Goal: Task Accomplishment & Management: Manage account settings

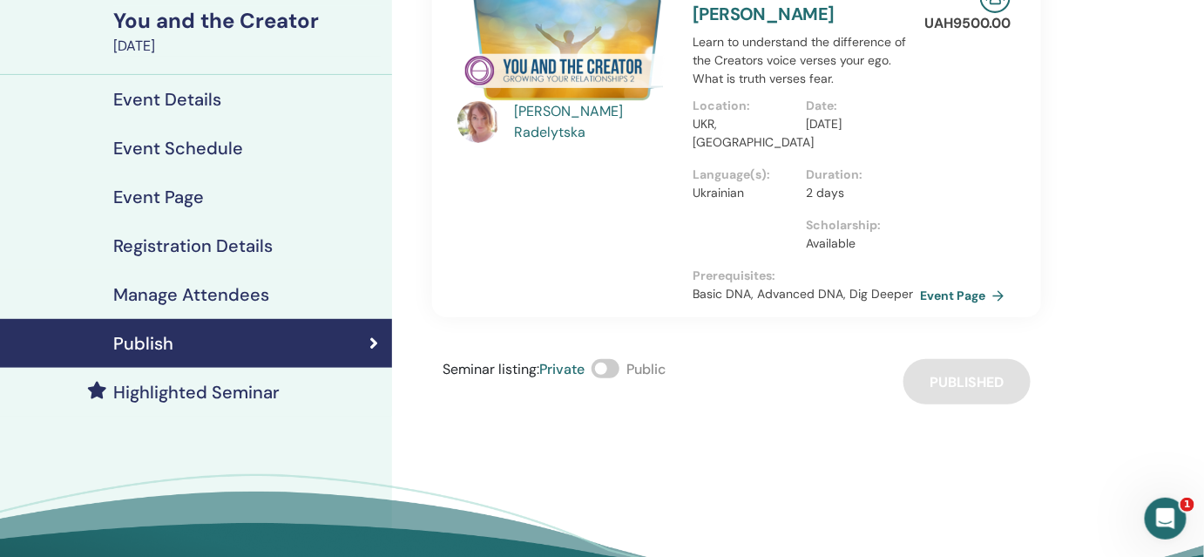
click at [196, 190] on h4 "Event Page" at bounding box center [158, 196] width 91 height 21
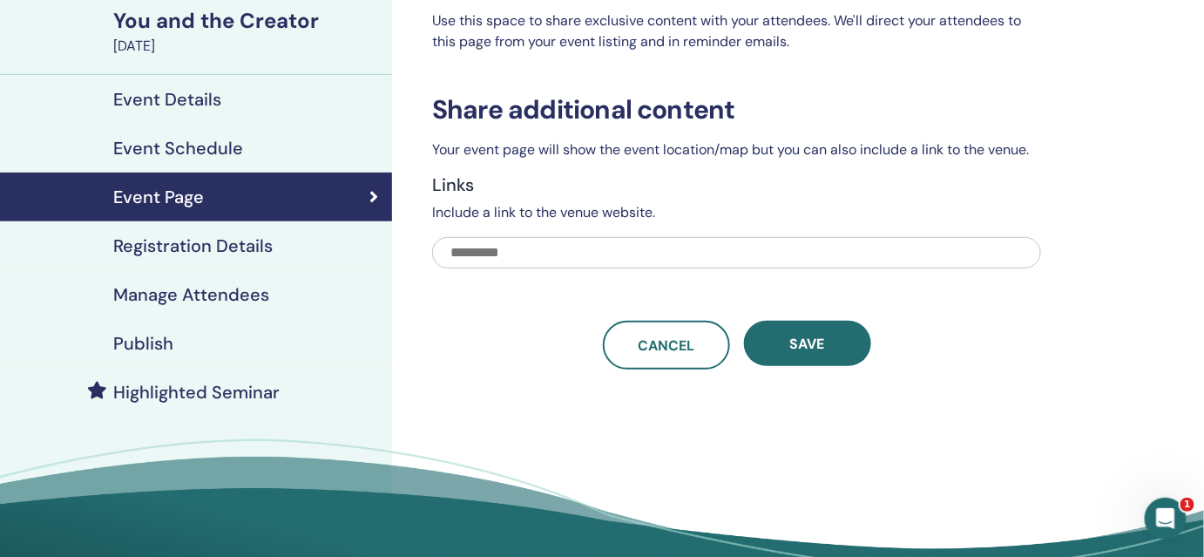
click at [148, 244] on h4 "Registration Details" at bounding box center [192, 245] width 159 height 21
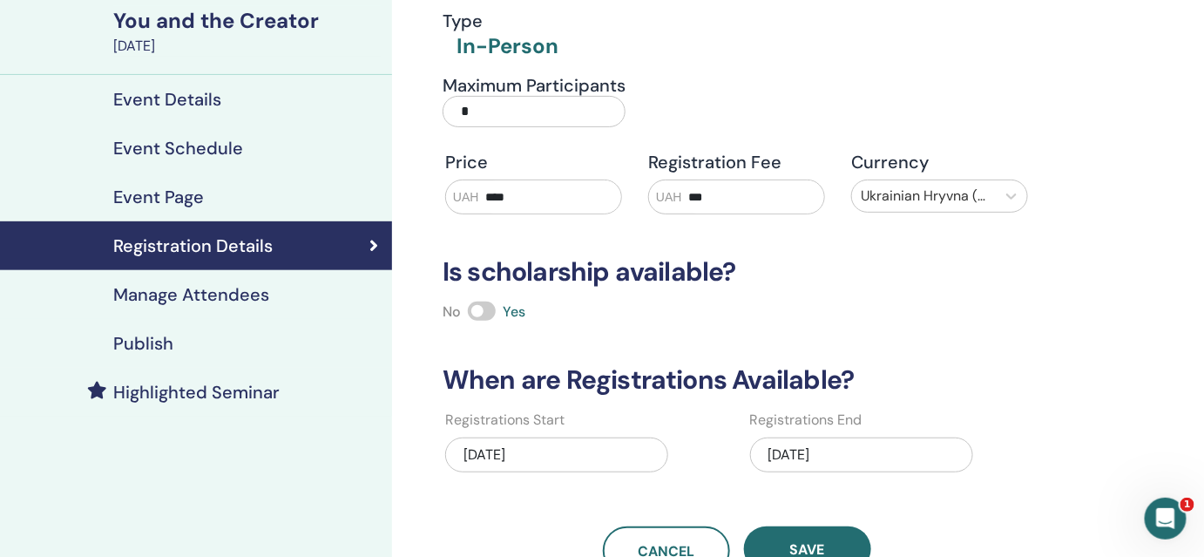
click at [456, 105] on input "*" at bounding box center [533, 111] width 183 height 31
click at [472, 108] on input "*" at bounding box center [533, 111] width 183 height 31
type input "**"
click at [800, 550] on span "Save" at bounding box center [807, 549] width 35 height 18
click at [148, 349] on h4 "Publish" at bounding box center [143, 343] width 60 height 21
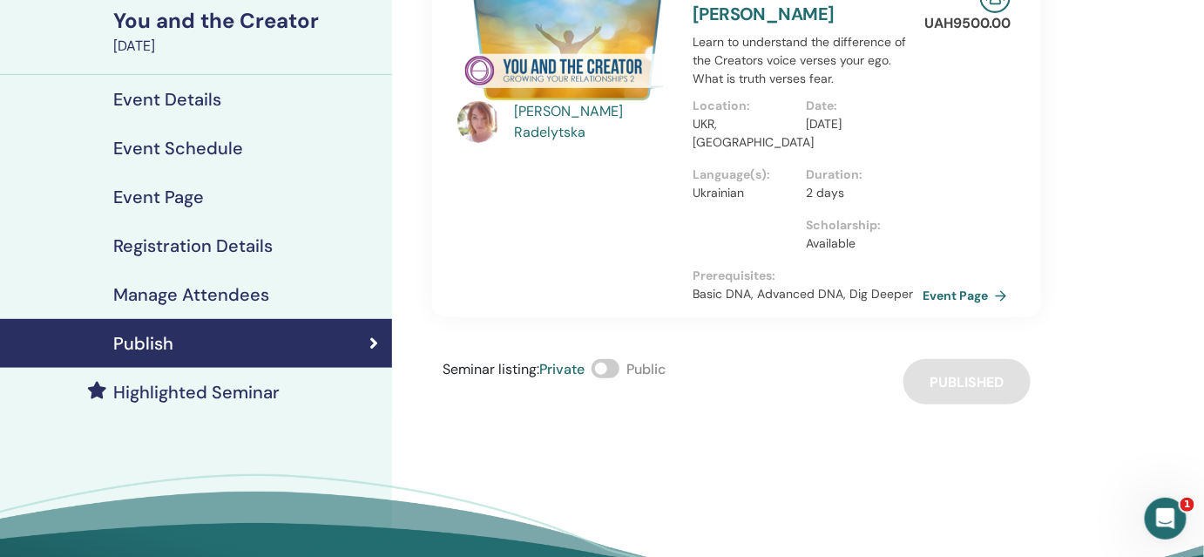
click at [956, 296] on link "Event Page" at bounding box center [967, 295] width 91 height 26
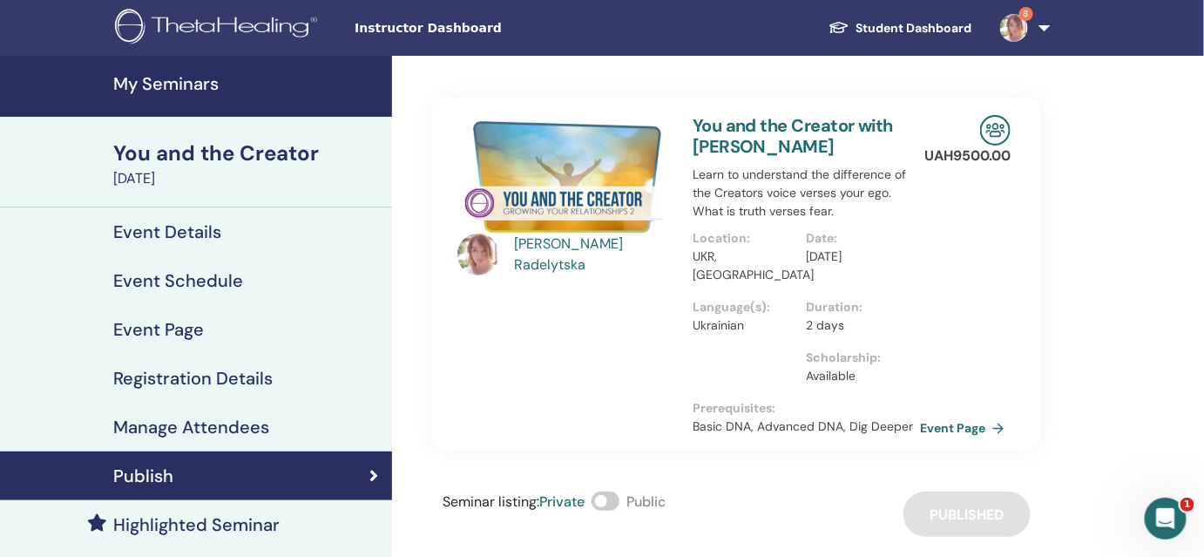
click at [140, 74] on h4 "My Seminars" at bounding box center [247, 83] width 268 height 21
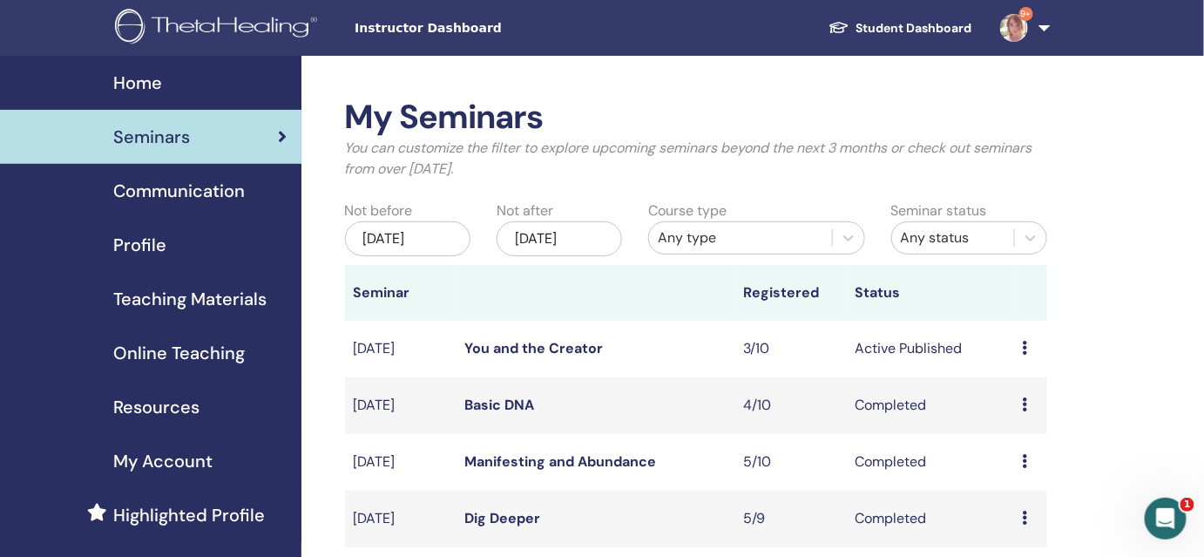
click at [199, 312] on link "Teaching Materials" at bounding box center [150, 299] width 301 height 54
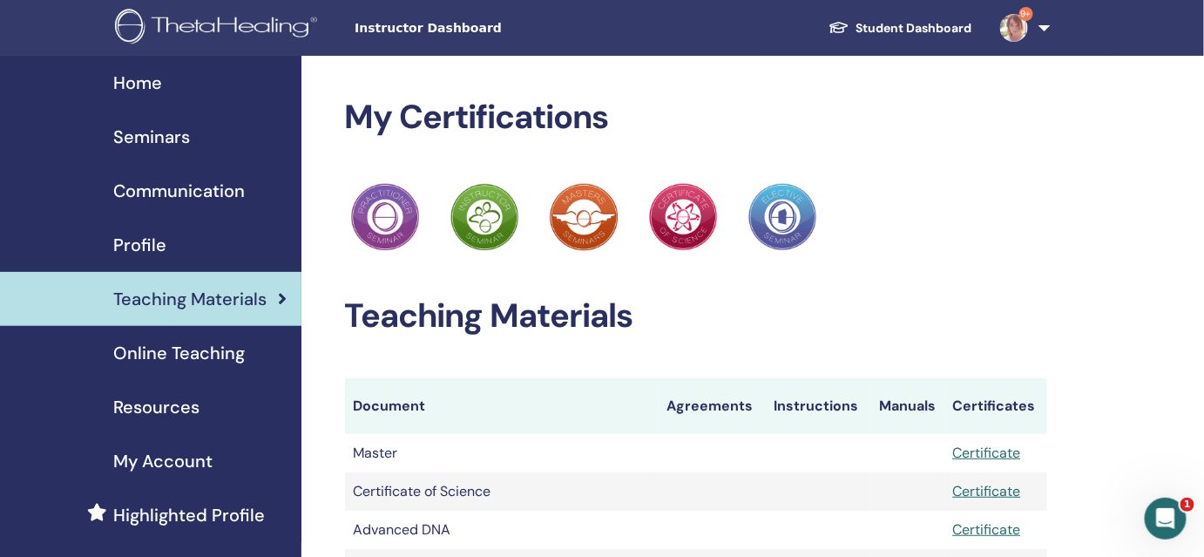
click at [184, 408] on span "Resources" at bounding box center [156, 407] width 86 height 26
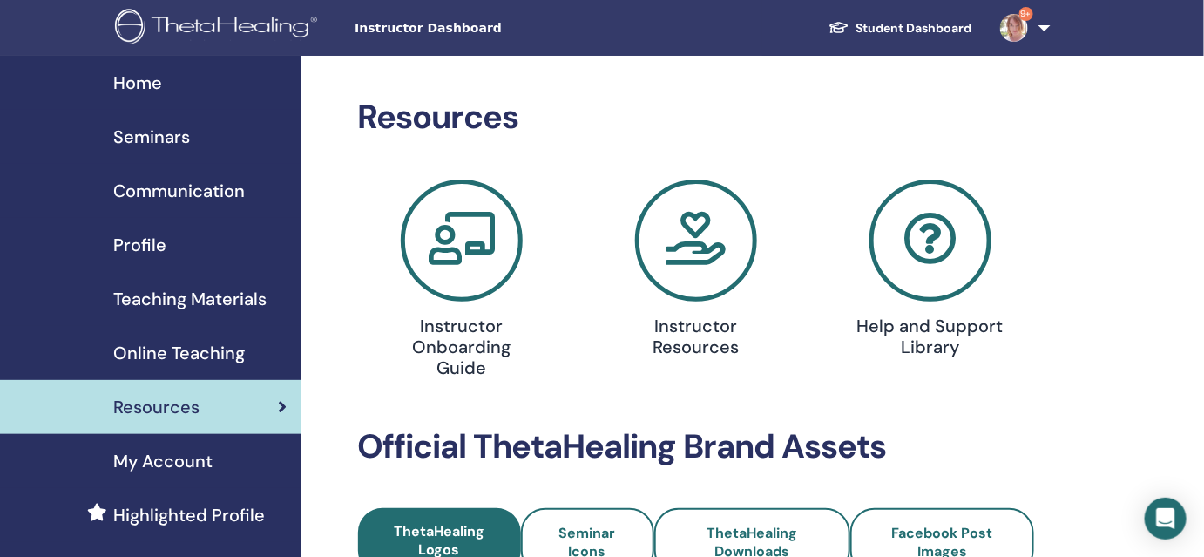
click at [195, 358] on span "Online Teaching" at bounding box center [179, 353] width 132 height 26
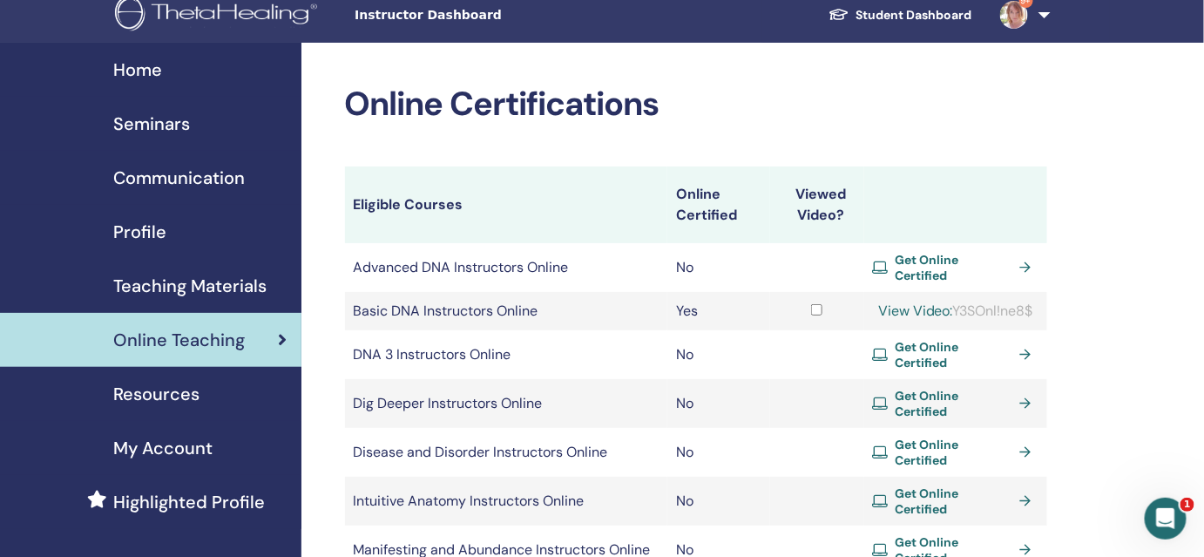
scroll to position [11, 0]
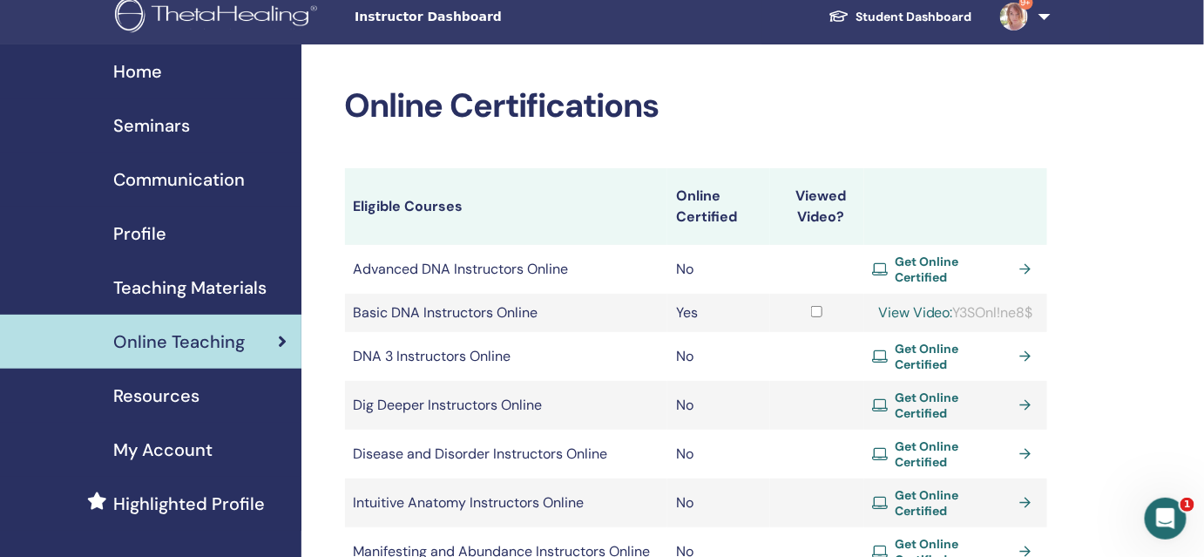
click at [153, 121] on span "Seminars" at bounding box center [151, 125] width 77 height 26
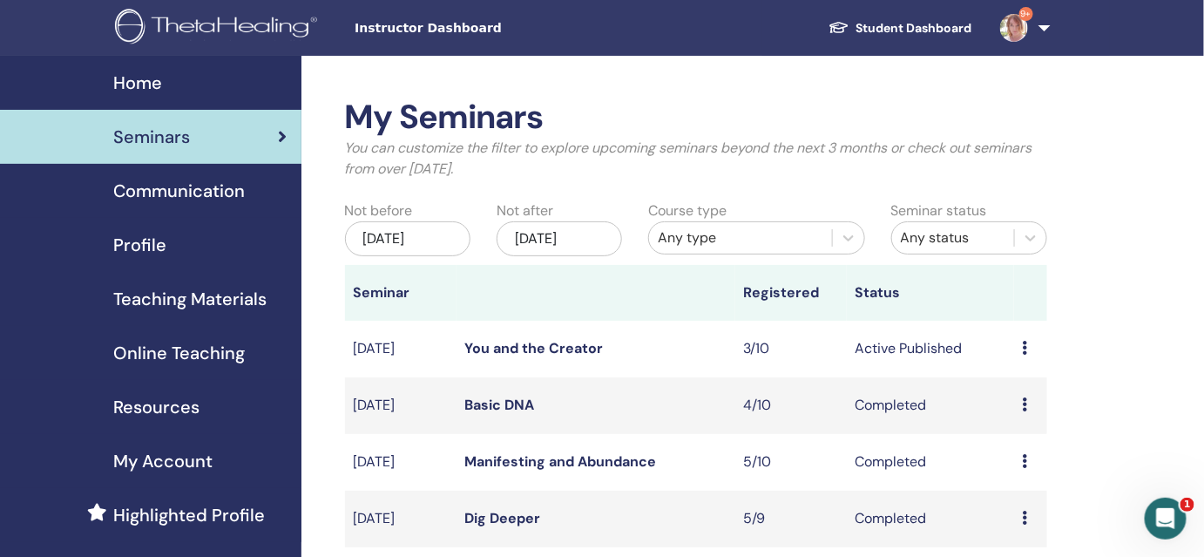
click at [160, 192] on span "Communication" at bounding box center [179, 191] width 132 height 26
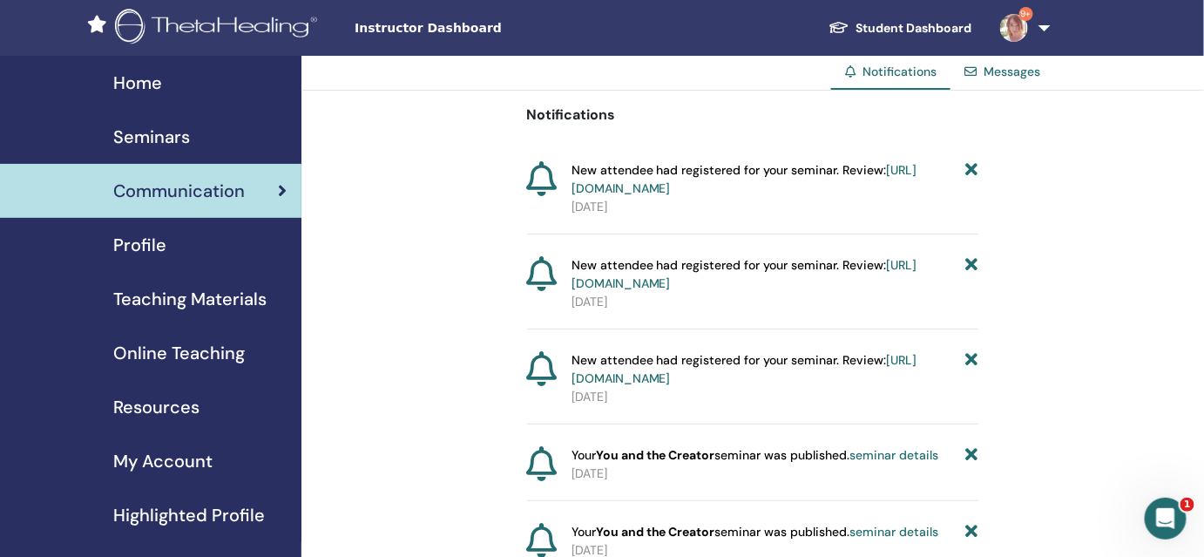
click at [183, 408] on span "Resources" at bounding box center [156, 407] width 86 height 26
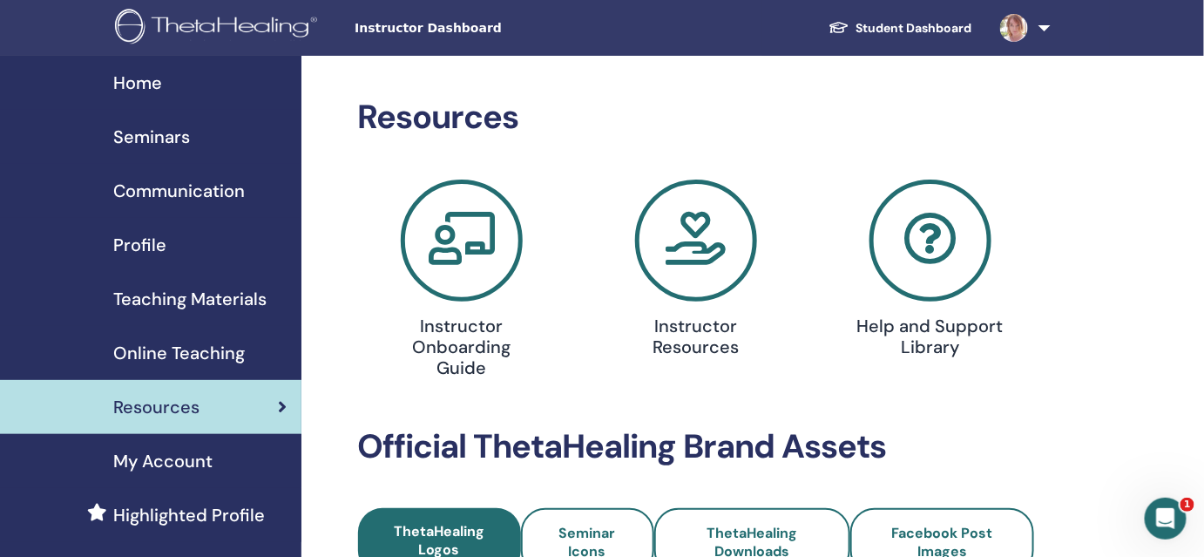
click at [222, 300] on span "Teaching Materials" at bounding box center [189, 299] width 153 height 26
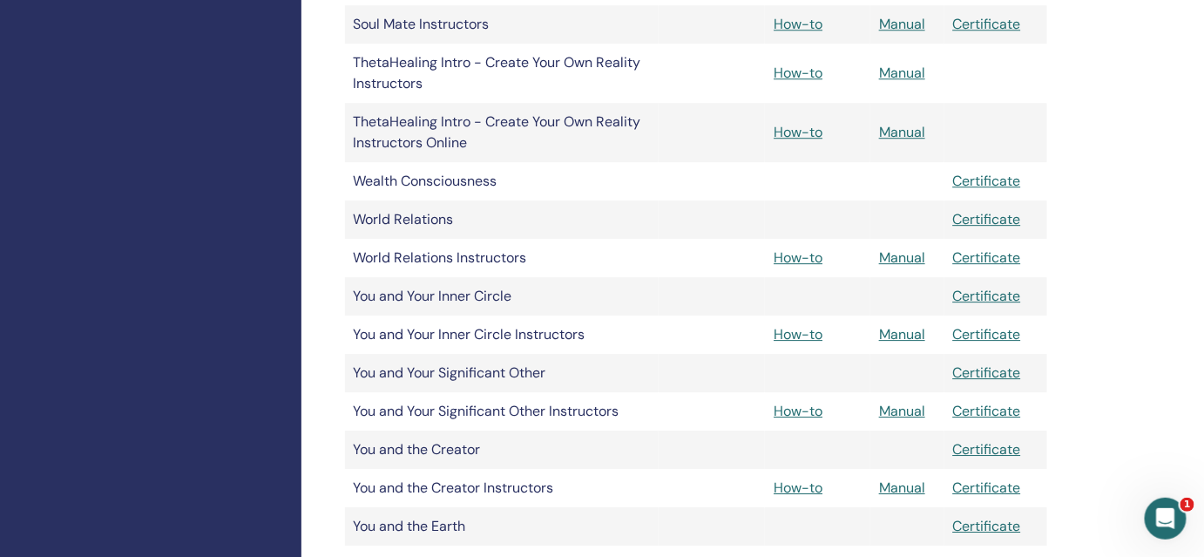
scroll to position [1620, 0]
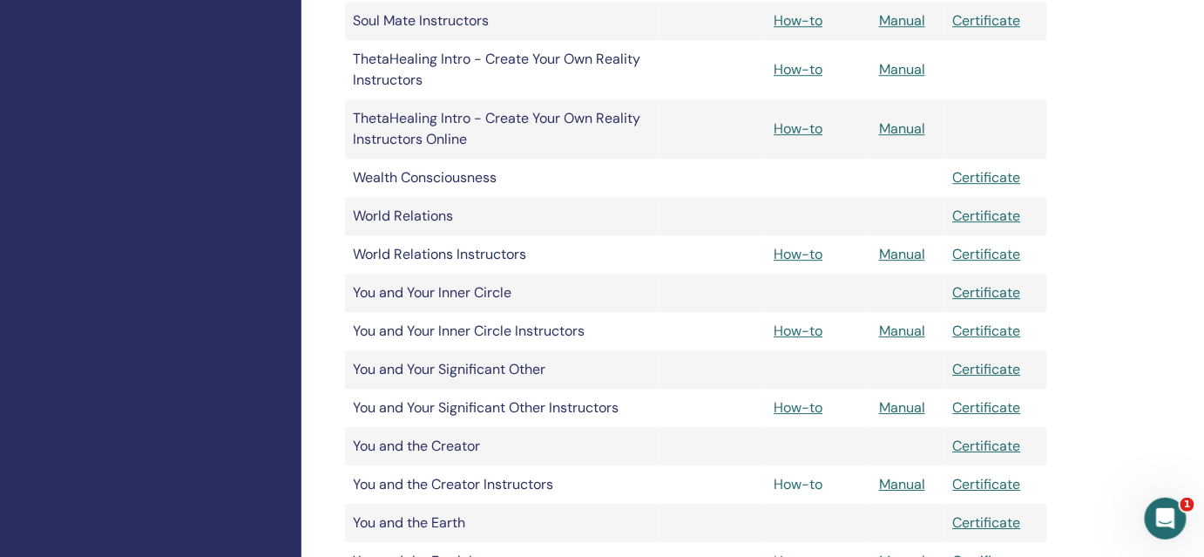
click at [810, 489] on link "How-to" at bounding box center [797, 484] width 49 height 18
